Goal: Transaction & Acquisition: Download file/media

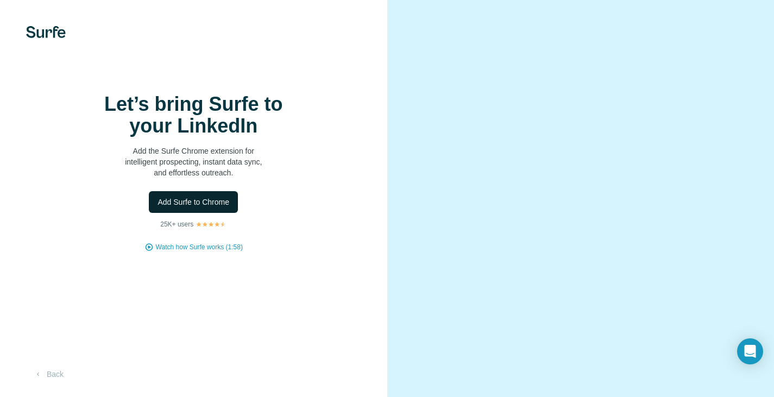
click at [193, 207] on span "Add Surfe to Chrome" at bounding box center [193, 202] width 72 height 11
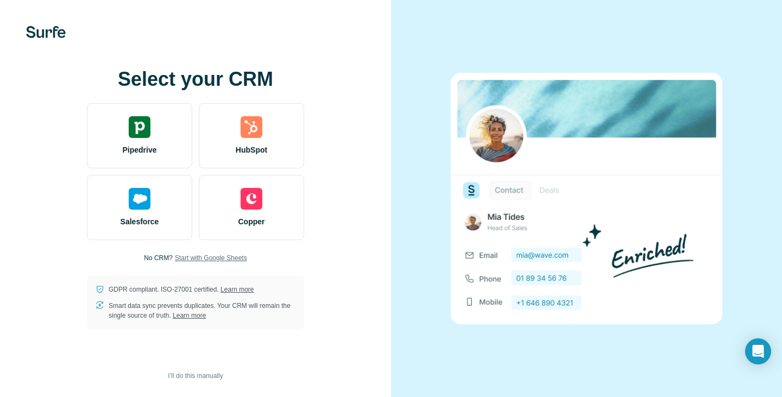
click at [186, 258] on span "Start with Google Sheets" at bounding box center [211, 258] width 72 height 10
click at [218, 260] on span "Start with Google Sheets" at bounding box center [211, 258] width 72 height 10
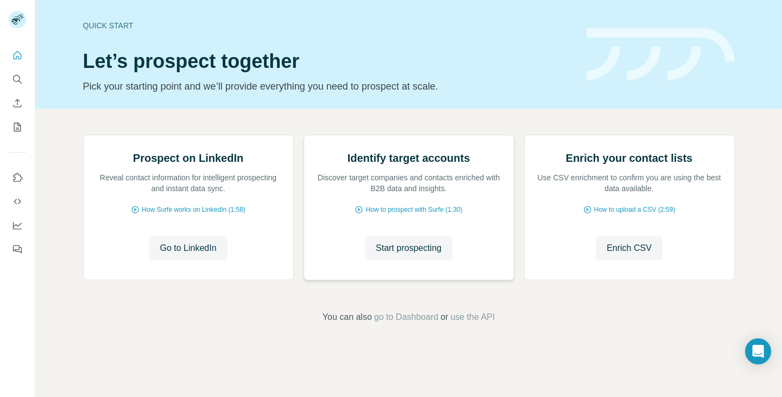
scroll to position [70, 0]
click at [192, 255] on span "Go to LinkedIn" at bounding box center [188, 248] width 56 height 13
